Goal: Transaction & Acquisition: Purchase product/service

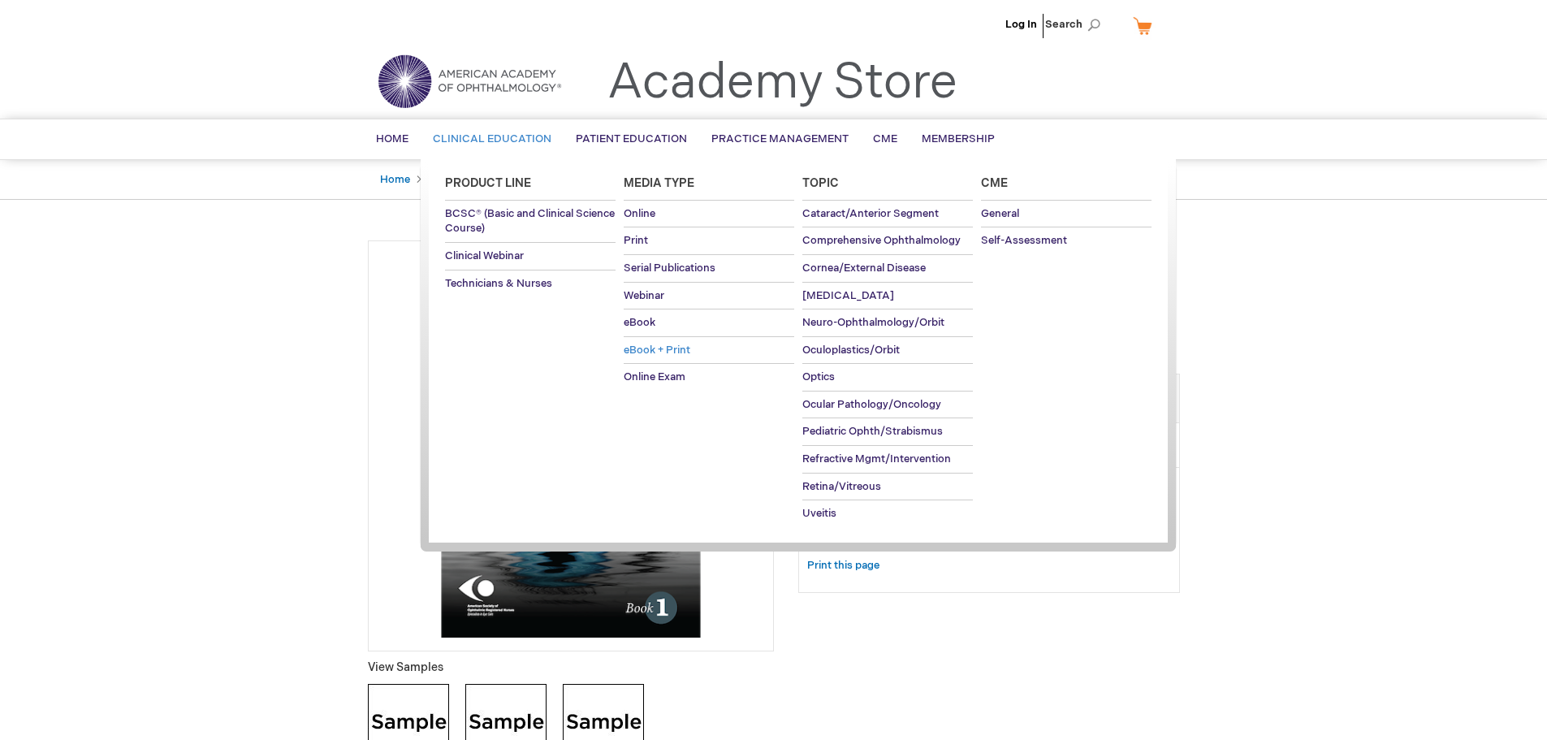
click at [640, 350] on span "eBook + Print" at bounding box center [657, 350] width 67 height 13
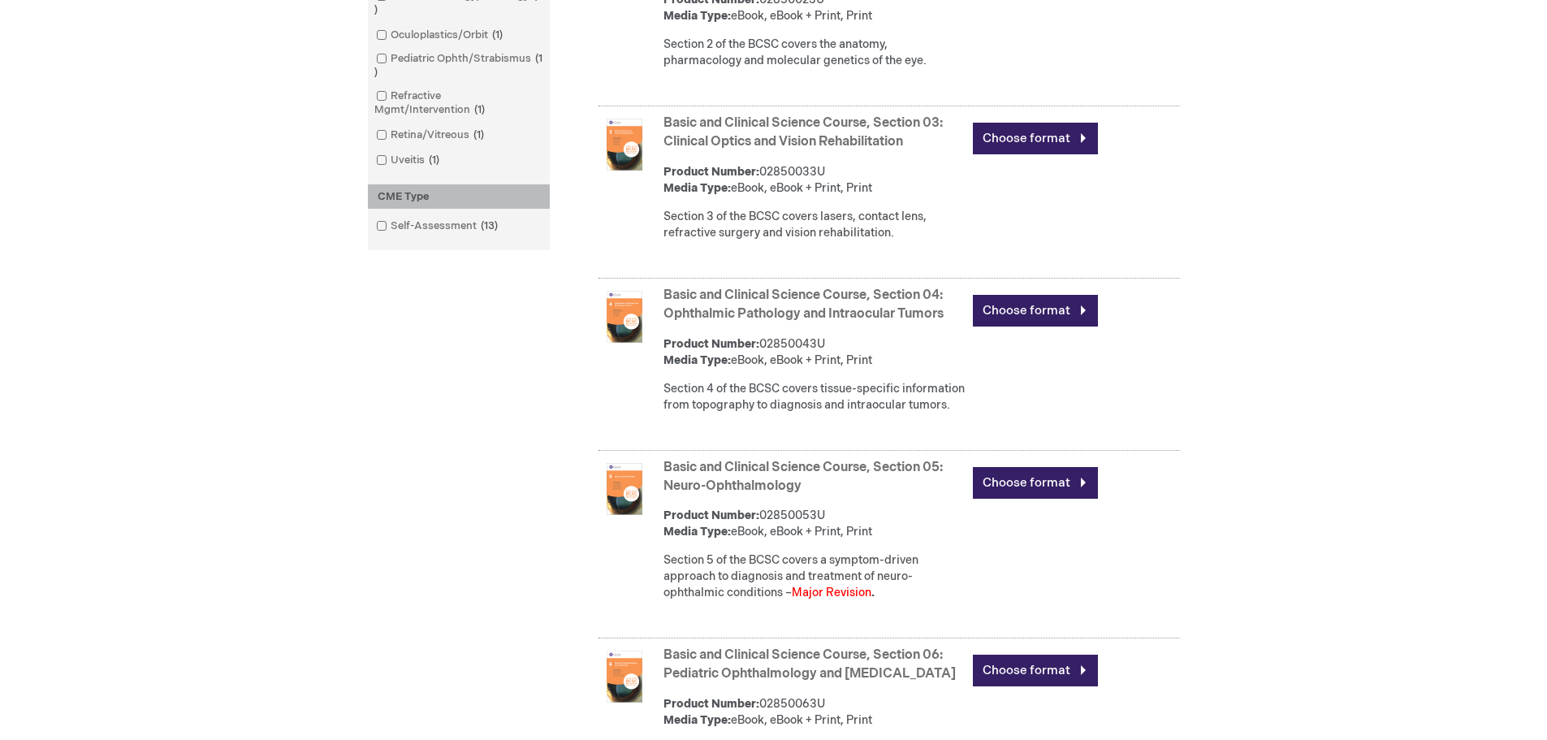
scroll to position [975, 0]
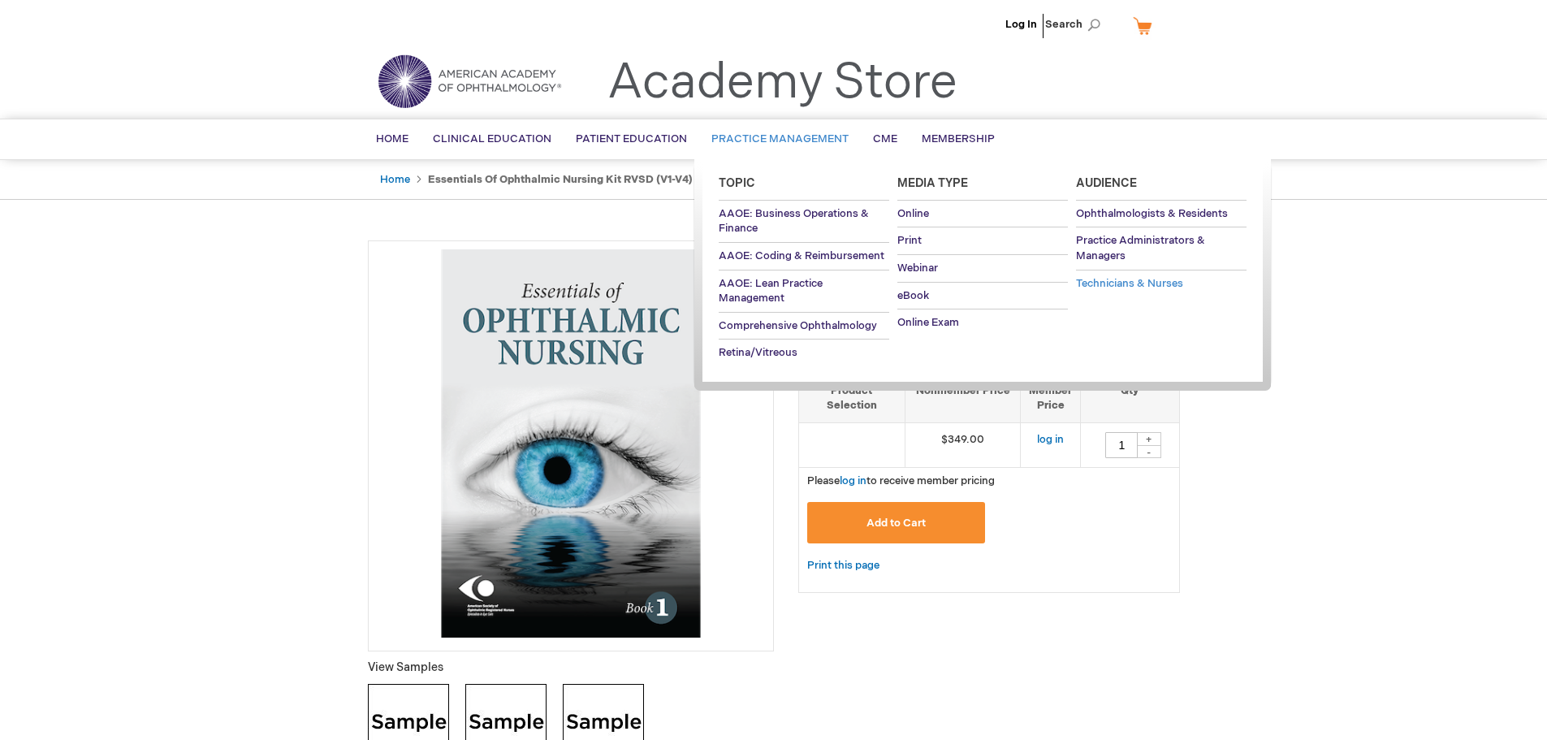
click at [1090, 286] on span "Technicians & Nurses" at bounding box center [1129, 283] width 107 height 13
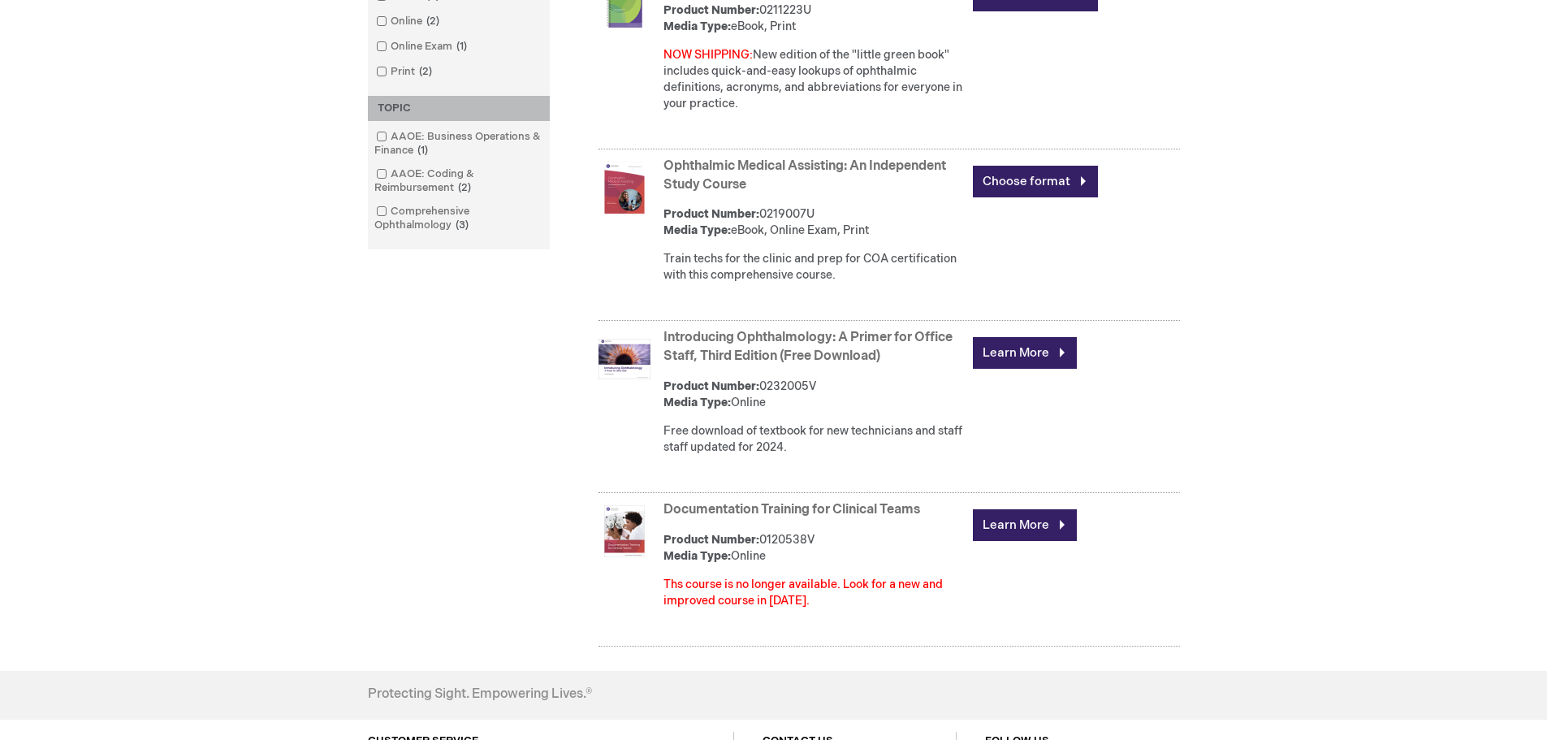
scroll to position [568, 0]
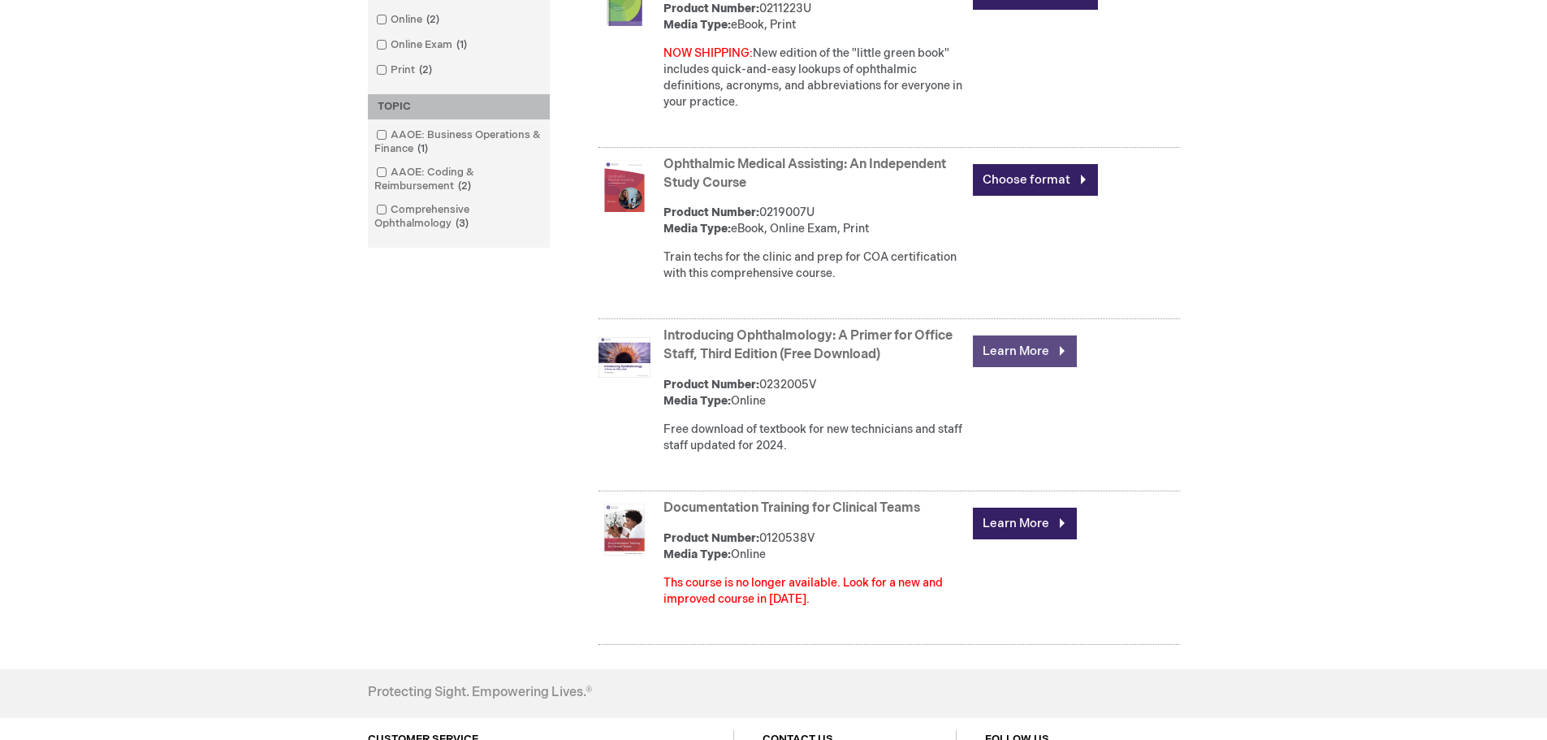
click at [1028, 341] on link "Learn More" at bounding box center [1025, 351] width 104 height 32
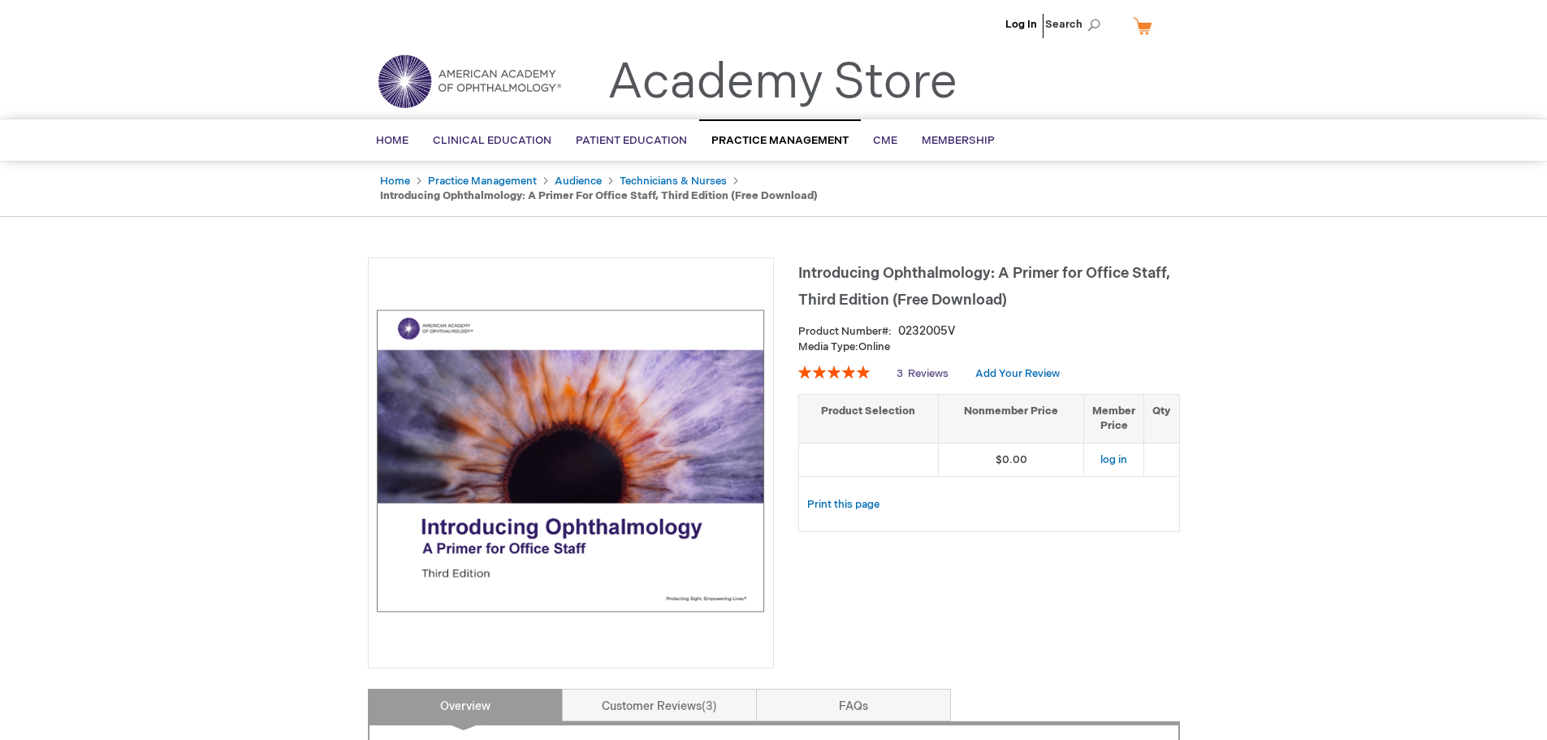
click at [901, 370] on span "3" at bounding box center [900, 373] width 6 height 13
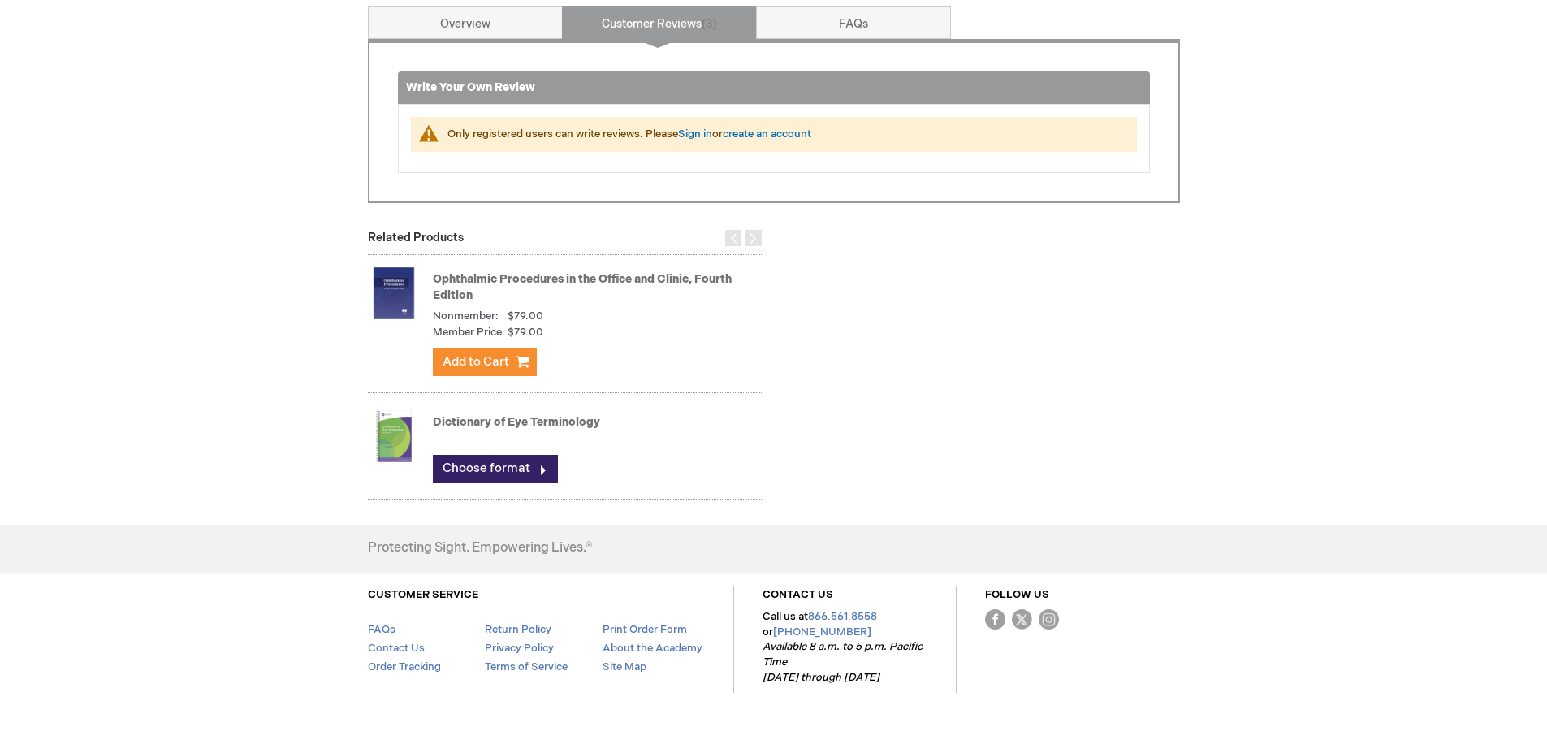
scroll to position [681, 0]
